Goal: Navigation & Orientation: Find specific page/section

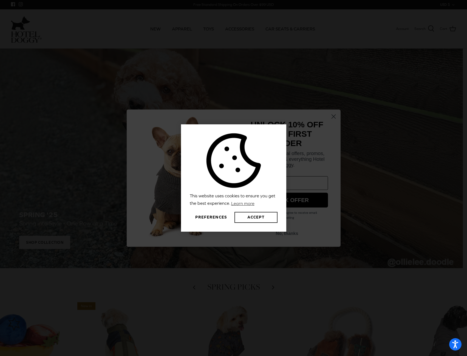
click at [253, 220] on button "Accept" at bounding box center [256, 217] width 43 height 11
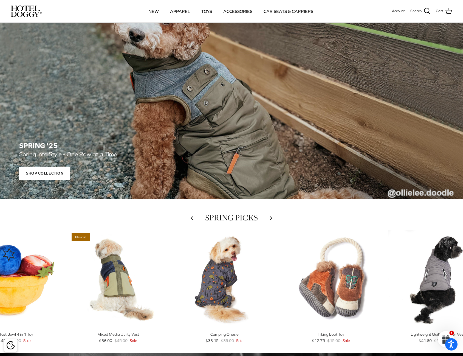
scroll to position [27, 0]
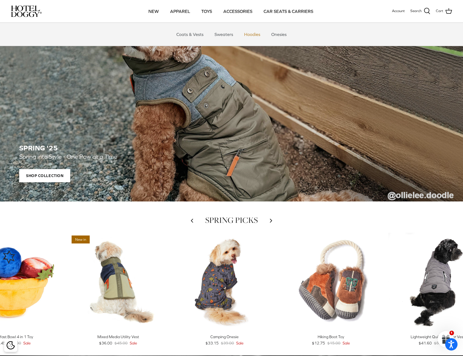
click at [250, 35] on link "Hoodies" at bounding box center [252, 34] width 26 height 16
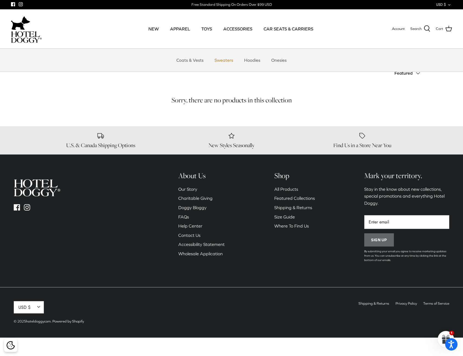
click at [224, 60] on link "Sweaters" at bounding box center [224, 60] width 29 height 16
click at [192, 61] on link "Coats & Vests" at bounding box center [189, 60] width 37 height 16
